Goal: Book appointment/travel/reservation

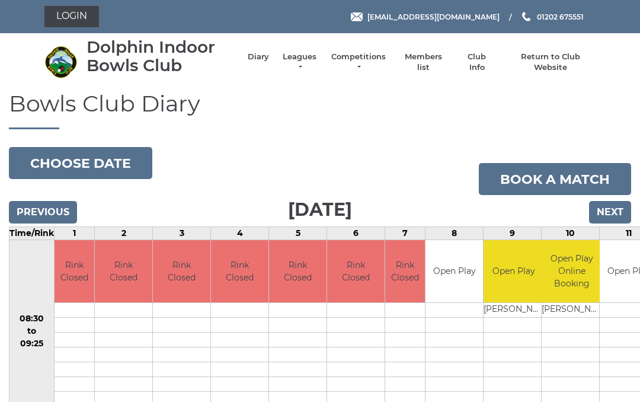
click at [616, 213] on input "Next" at bounding box center [610, 212] width 42 height 23
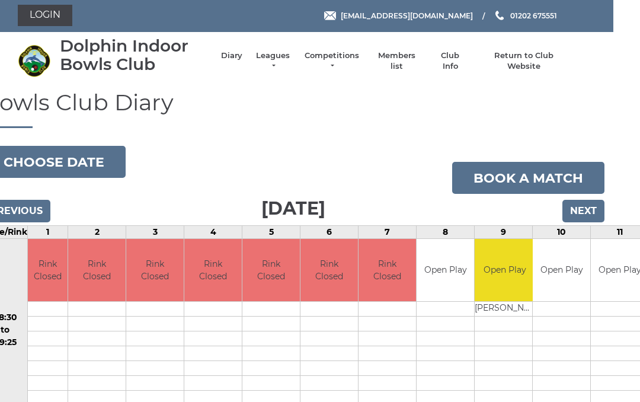
scroll to position [0, 27]
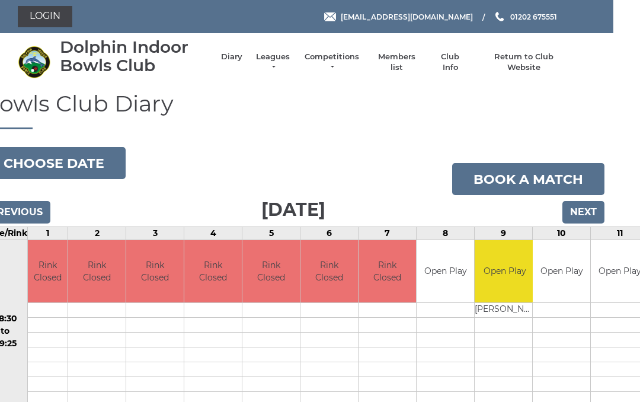
click at [593, 207] on input "Next" at bounding box center [583, 212] width 42 height 23
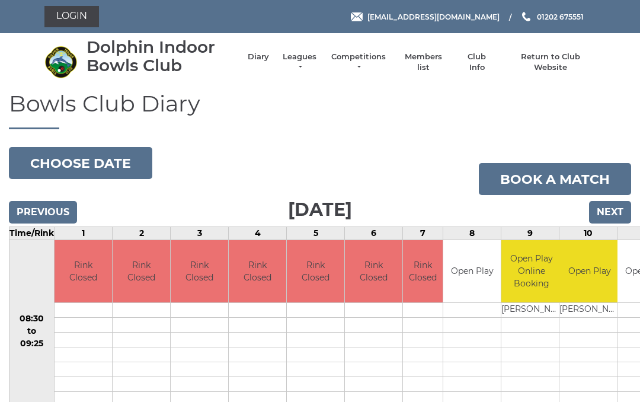
click at [617, 213] on input "Next" at bounding box center [610, 212] width 42 height 23
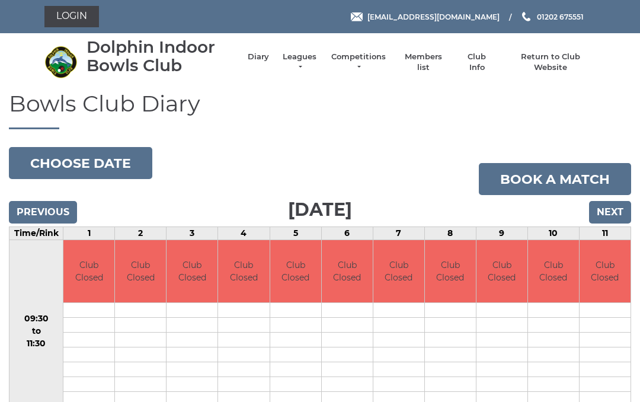
click at [617, 213] on input "Next" at bounding box center [610, 212] width 42 height 23
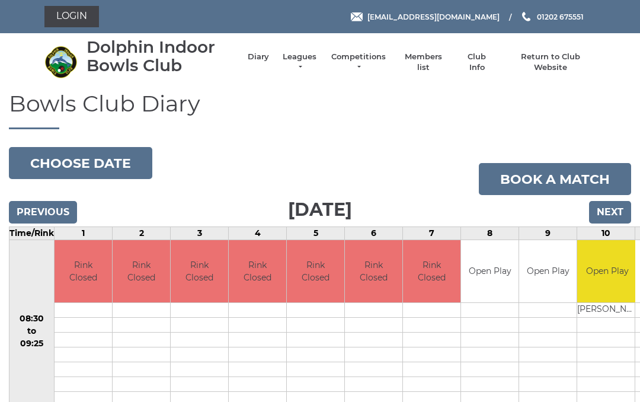
click at [622, 209] on input "Next" at bounding box center [610, 212] width 42 height 23
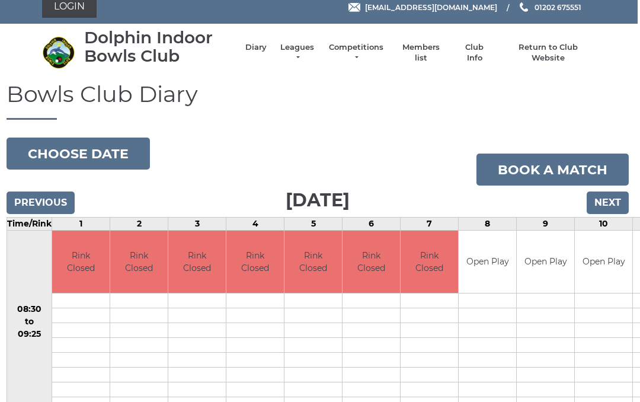
scroll to position [0, 2]
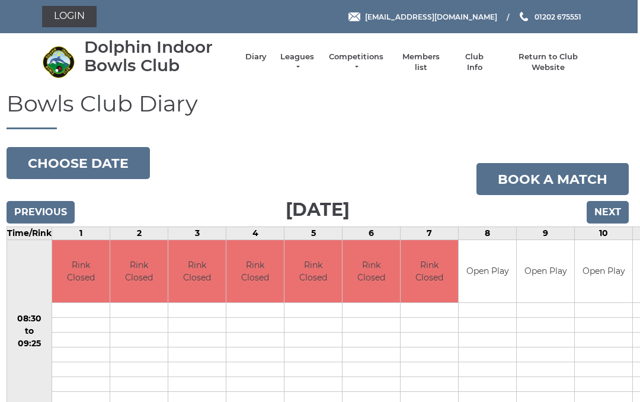
click at [615, 212] on input "Next" at bounding box center [608, 212] width 42 height 23
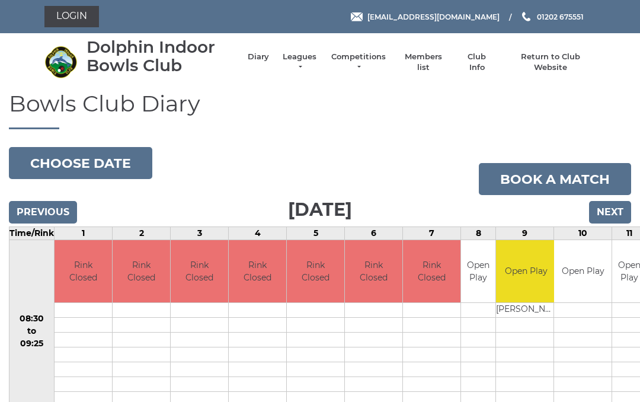
click at [619, 215] on input "Next" at bounding box center [610, 212] width 42 height 23
